Goal: Find specific page/section: Find specific page/section

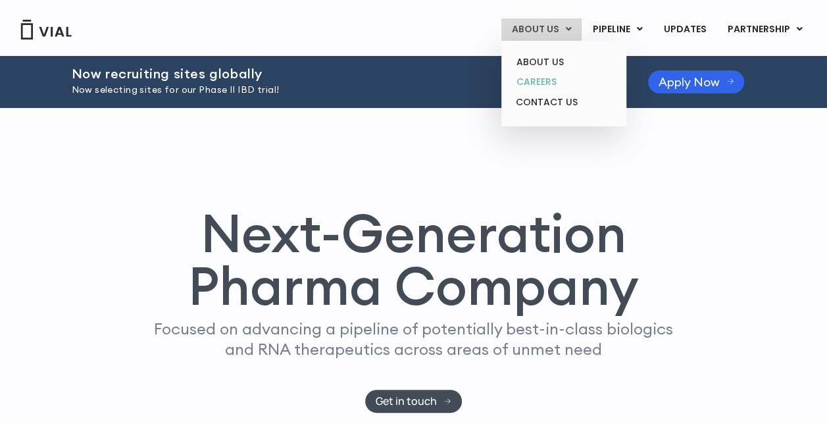
click at [552, 85] on link "CAREERS" at bounding box center [563, 82] width 115 height 20
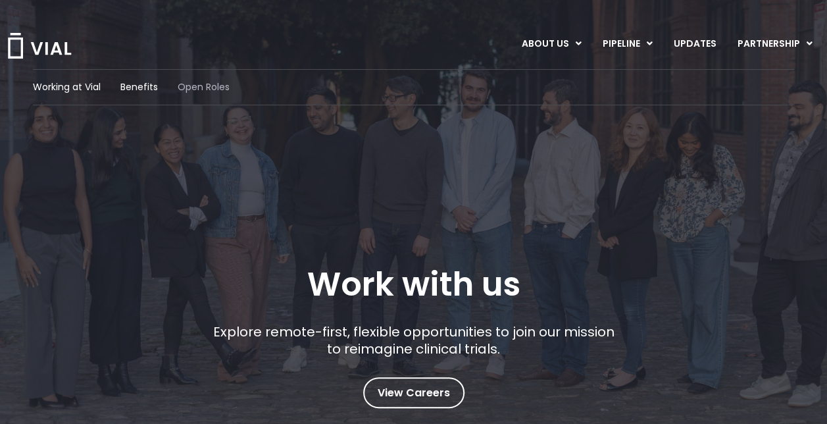
click at [195, 88] on span "Open Roles" at bounding box center [204, 87] width 52 height 14
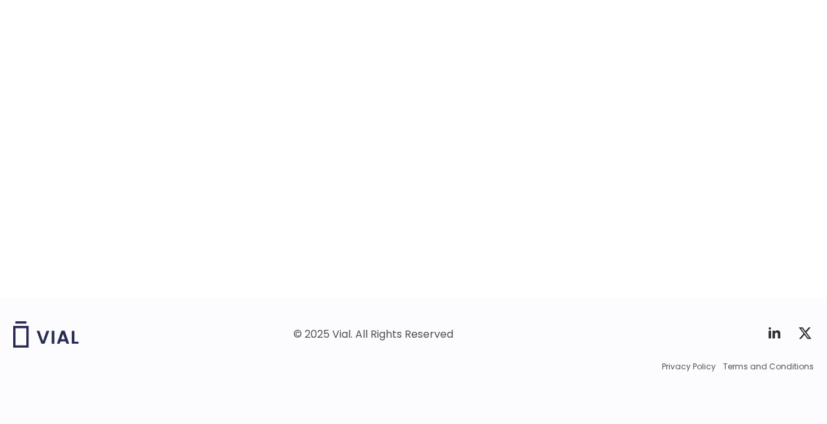
scroll to position [2154, 0]
